Goal: Information Seeking & Learning: Learn about a topic

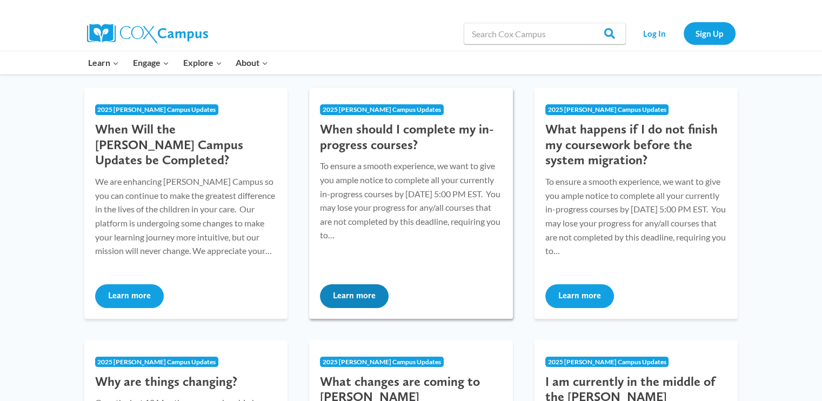
scroll to position [162, 0]
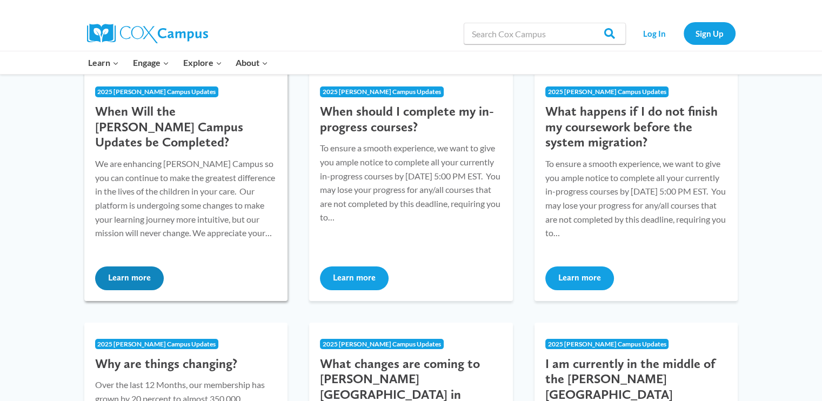
click at [149, 281] on button "Learn more" at bounding box center [129, 278] width 69 height 24
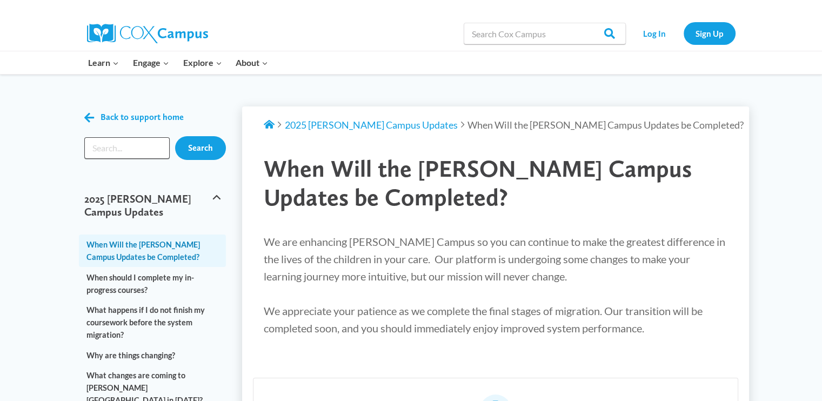
click at [106, 146] on input "Search input" at bounding box center [127, 148] width 86 height 22
type input "Tollars and infeny"
click at [206, 152] on input "Search" at bounding box center [200, 148] width 51 height 24
click at [207, 152] on input "Search" at bounding box center [200, 148] width 51 height 24
click at [646, 32] on link "Log In" at bounding box center [654, 33] width 47 height 22
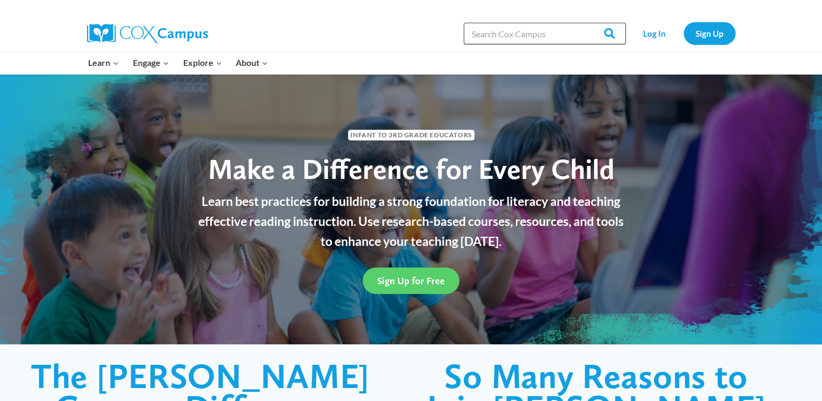
click at [560, 35] on input "Search in [URL][DOMAIN_NAME]" at bounding box center [545, 34] width 162 height 22
type input "Cox Campus 2025"
click at [405, 278] on span "Sign Up for Free" at bounding box center [411, 280] width 68 height 11
